Goal: Complete application form

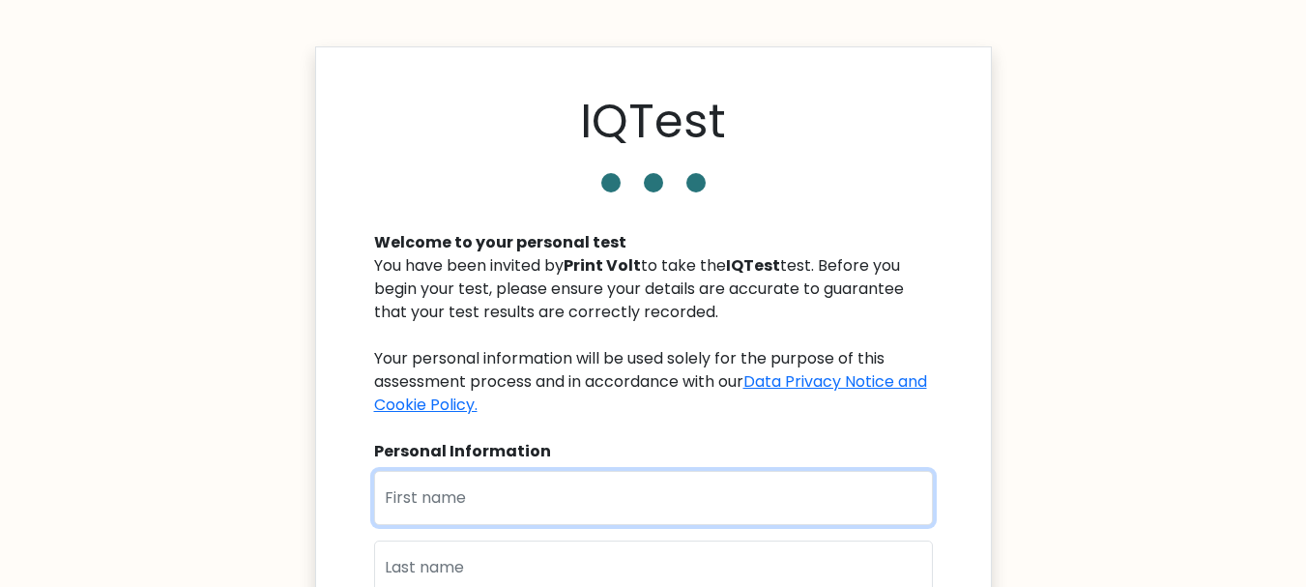
click at [672, 516] on input "text" at bounding box center [653, 498] width 559 height 54
type input "Tariq"
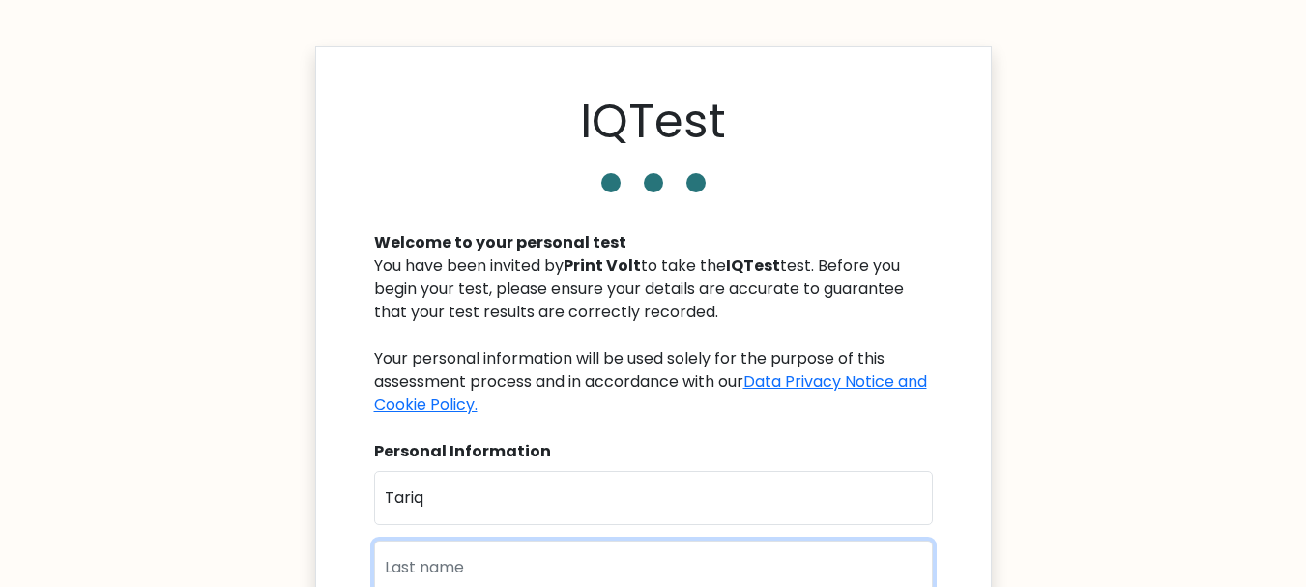
type input "[PERSON_NAME]"
type input "[DOMAIN_NAME][EMAIL_ADDRESS][DOMAIN_NAME]"
click at [1089, 506] on body "IQTest Welcome to your personal test You have been invited by Print Volt to tak…" at bounding box center [653, 543] width 1306 height 1087
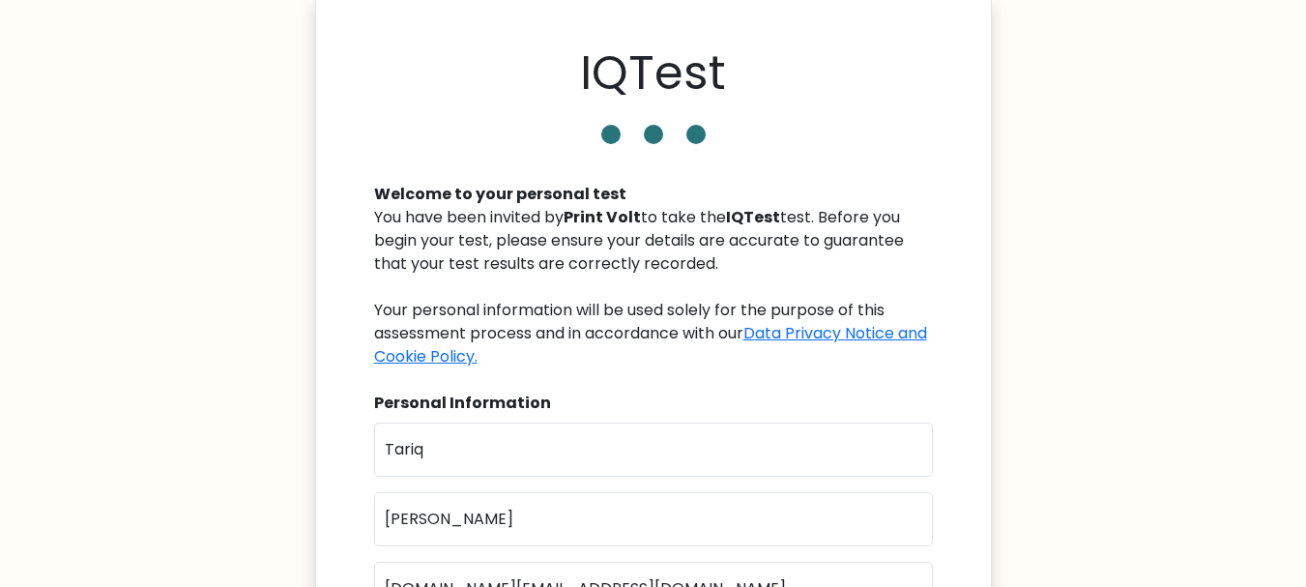
scroll to position [46, 0]
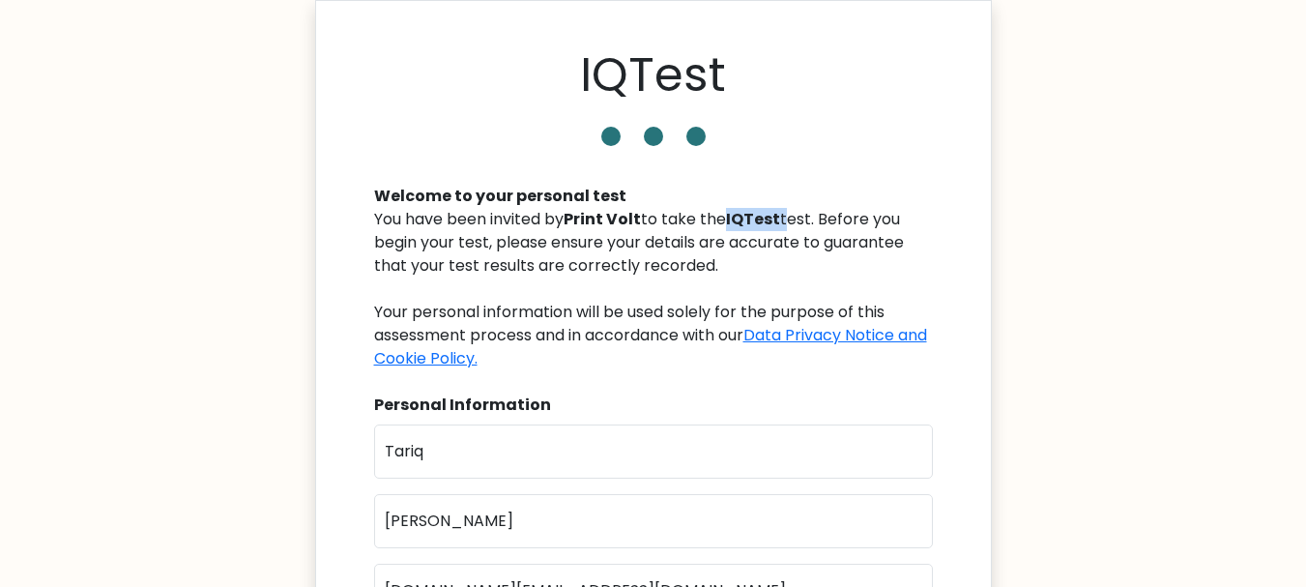
drag, startPoint x: 789, startPoint y: 218, endPoint x: 738, endPoint y: 222, distance: 51.5
click at [738, 222] on div "You have been invited by Print Volt to take the IQTest test. Before you begin y…" at bounding box center [653, 289] width 559 height 162
copy div "IQTest"
click at [1009, 199] on body "IQTest Welcome to your personal test You have been invited by Print Volt to tak…" at bounding box center [653, 497] width 1306 height 1087
click at [1256, 192] on body "IQTest Welcome to your personal test You have been invited by Print Volt to tak…" at bounding box center [653, 497] width 1306 height 1087
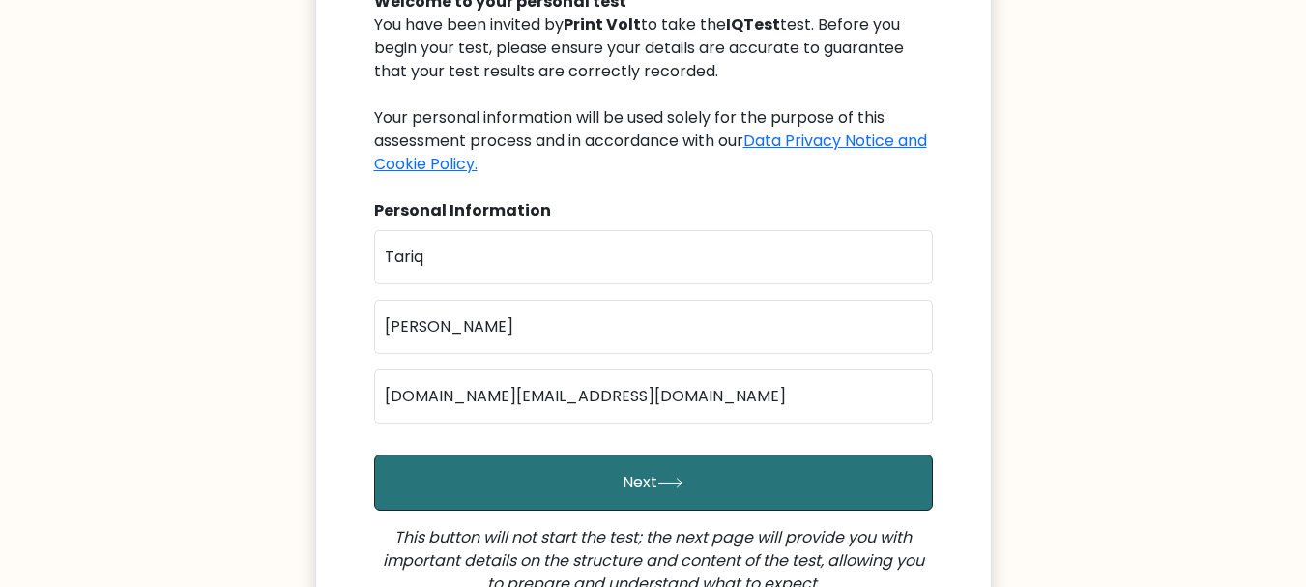
scroll to position [247, 0]
